Goal: Task Accomplishment & Management: Use online tool/utility

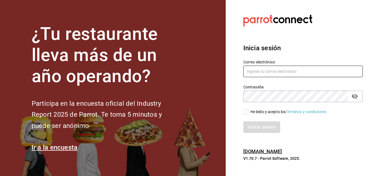
click at [251, 72] on input "text" at bounding box center [302, 72] width 119 height 12
type input "s"
type input "[EMAIL_ADDRESS][DOMAIN_NAME]"
click at [255, 110] on div "He leído y acepto los Términos y condiciones." at bounding box center [288, 112] width 77 height 6
click at [248, 110] on input "He leído y acepto los Términos y condiciones." at bounding box center [245, 111] width 5 height 5
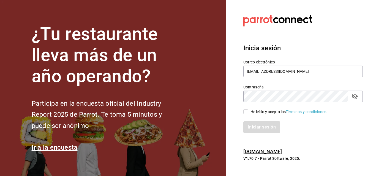
checkbox input "true"
click at [256, 125] on button "Iniciar sesión" at bounding box center [261, 128] width 37 height 12
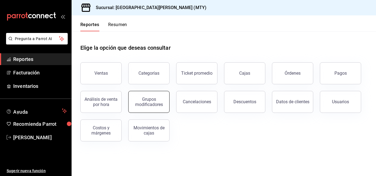
click at [139, 97] on button "Grupos modificadores" at bounding box center [148, 102] width 41 height 22
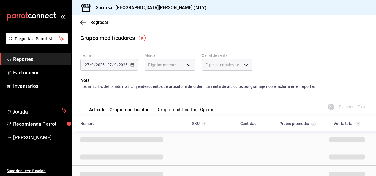
click at [131, 62] on div "[DATE] [DATE] - [DATE] [DATE]" at bounding box center [108, 65] width 57 height 12
click at [132, 70] on div "[DATE] [DATE] - [DATE] [DATE]" at bounding box center [108, 65] width 57 height 12
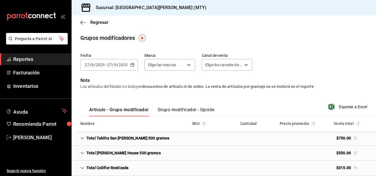
click at [134, 56] on label "Fecha" at bounding box center [108, 56] width 57 height 4
click at [132, 66] on icon "button" at bounding box center [132, 65] width 4 height 4
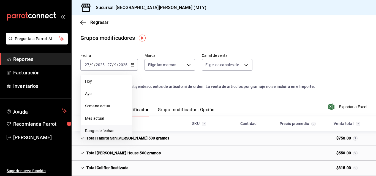
click at [111, 128] on li "Rango de fechas" at bounding box center [106, 131] width 51 height 12
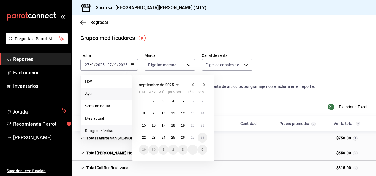
click at [90, 98] on li "Ayer" at bounding box center [106, 94] width 51 height 12
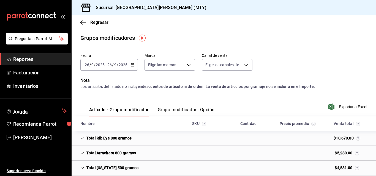
click at [186, 112] on button "Grupo modificador - Opción" at bounding box center [186, 111] width 57 height 9
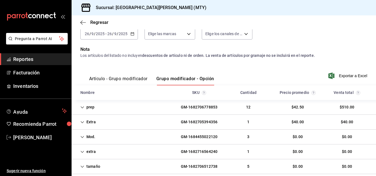
scroll to position [32, 0]
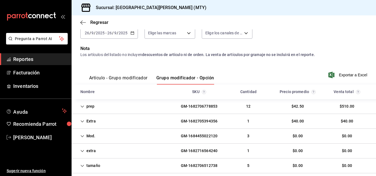
click at [155, 116] on div "Extra GM-1682705394356 1 $40.00 $40.00" at bounding box center [224, 121] width 304 height 15
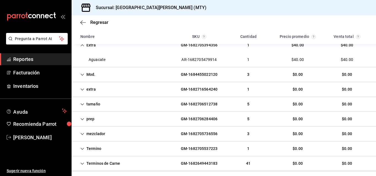
scroll to position [110, 0]
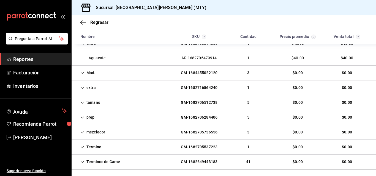
click at [145, 86] on div "extra GM-1682716564240 1 $0.00 $0.00" at bounding box center [224, 88] width 304 height 15
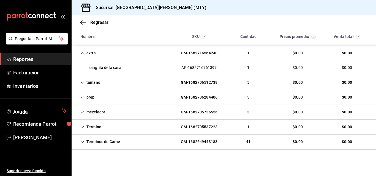
scroll to position [0, 0]
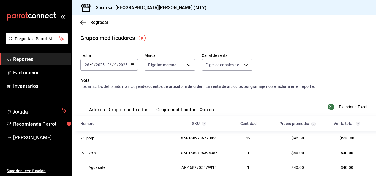
click at [83, 19] on div "Regresar" at bounding box center [224, 22] width 304 height 14
click at [82, 21] on icon "button" at bounding box center [83, 22] width 6 height 5
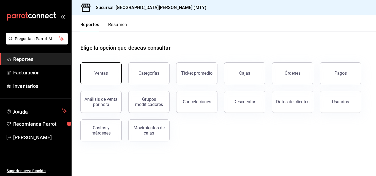
click at [119, 74] on button "Ventas" at bounding box center [100, 73] width 41 height 22
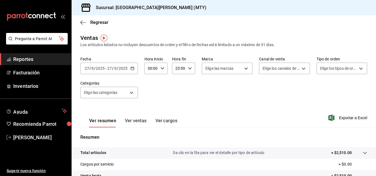
click at [133, 70] on \(Stroke\) "button" at bounding box center [132, 68] width 3 height 3
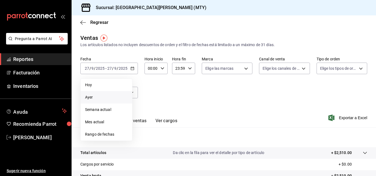
click at [108, 100] on span "Ayer" at bounding box center [106, 98] width 43 height 6
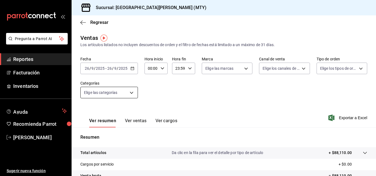
click at [130, 98] on body "Pregunta a Parrot AI Reportes Facturación Inventarios Ayuda Recomienda Parrot […" at bounding box center [188, 88] width 376 height 176
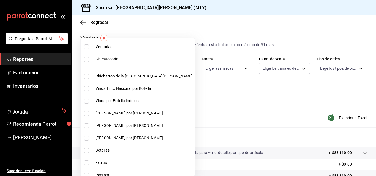
click at [107, 76] on span "Chicharron de la [GEOGRAPHIC_DATA][PERSON_NAME]" at bounding box center [143, 76] width 97 height 6
type input "f0f1c746-f3c3-4ccc-a6c7-92491a04bd66"
checkbox input "true"
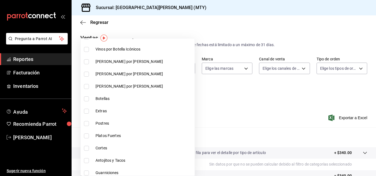
scroll to position [52, 0]
click at [104, 109] on span "Extras" at bounding box center [143, 111] width 97 height 6
type input "f0f1c746-f3c3-4ccc-a6c7-92491a04bd66,ce59e6b0-fd83-4b10-87da-79468a59da8e"
checkbox input "true"
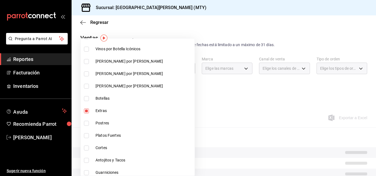
click at [105, 122] on span "Postres" at bounding box center [143, 123] width 97 height 6
type input "f0f1c746-f3c3-4ccc-a6c7-92491a04bd66,ce59e6b0-fd83-4b10-87da-79468a59da8e,b5dc4…"
checkbox input "true"
click at [104, 132] on li "Platos Fuertes" at bounding box center [138, 136] width 114 height 12
type input "f0f1c746-f3c3-4ccc-a6c7-92491a04bd66,ce59e6b0-fd83-4b10-87da-79468a59da8e,b5dc4…"
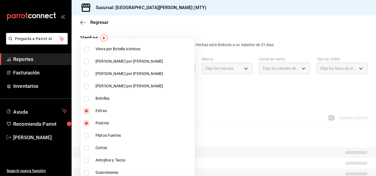
checkbox input "true"
click at [101, 155] on li "Antojitos y Tacos" at bounding box center [138, 160] width 114 height 12
type input "f0f1c746-f3c3-4ccc-a6c7-92491a04bd66,ce59e6b0-fd83-4b10-87da-79468a59da8e,b5dc4…"
checkbox input "true"
click at [101, 148] on span "Cortes" at bounding box center [143, 148] width 97 height 6
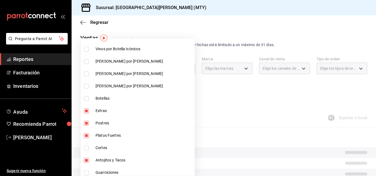
type input "f0f1c746-f3c3-4ccc-a6c7-92491a04bd66,ce59e6b0-fd83-4b10-87da-79468a59da8e,b5dc4…"
checkbox input "true"
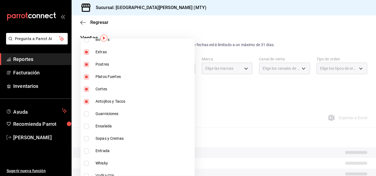
scroll to position [111, 0]
click at [100, 116] on span "Guarniciones" at bounding box center [143, 114] width 97 height 6
type input "f0f1c746-f3c3-4ccc-a6c7-92491a04bd66,ce59e6b0-fd83-4b10-87da-79468a59da8e,b5dc4…"
checkbox input "true"
click at [100, 127] on span "Ensalada" at bounding box center [143, 126] width 97 height 6
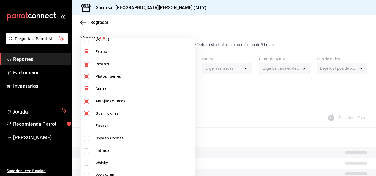
type input "f0f1c746-f3c3-4ccc-a6c7-92491a04bd66,ce59e6b0-fd83-4b10-87da-79468a59da8e,b5dc4…"
checkbox input "true"
click at [99, 139] on span "Sopas y Cremas" at bounding box center [143, 139] width 97 height 6
type input "f0f1c746-f3c3-4ccc-a6c7-92491a04bd66,ce59e6b0-fd83-4b10-87da-79468a59da8e,b5dc4…"
checkbox input "true"
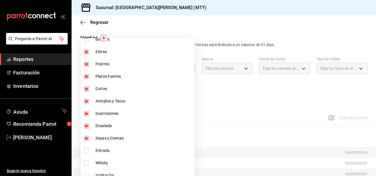
click at [100, 153] on span "Entrada" at bounding box center [143, 151] width 97 height 6
type input "f0f1c746-f3c3-4ccc-a6c7-92491a04bd66,ce59e6b0-fd83-4b10-87da-79468a59da8e,b5dc4…"
checkbox input "true"
click at [248, 106] on div at bounding box center [188, 88] width 376 height 176
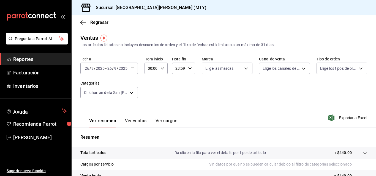
click at [349, 123] on div "Ver resumen Ver ventas Ver cargos Exportar a Excel" at bounding box center [224, 116] width 304 height 23
click at [339, 116] on span "Exportar a Excel" at bounding box center [348, 118] width 38 height 7
click at [52, 134] on span "[PERSON_NAME]" at bounding box center [40, 137] width 54 height 7
